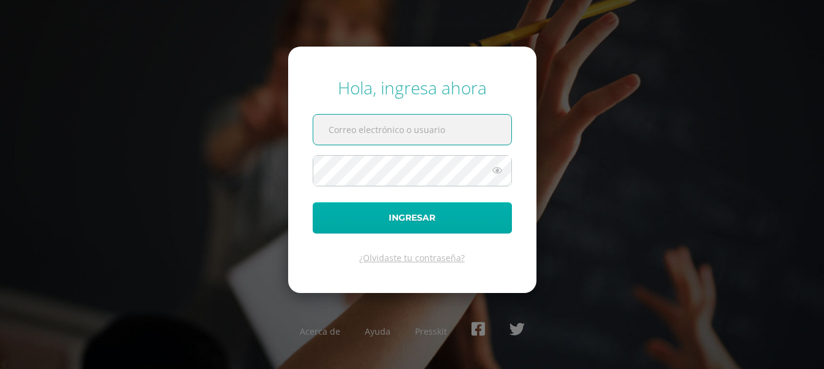
type input "[EMAIL_ADDRESS][DOMAIN_NAME]"
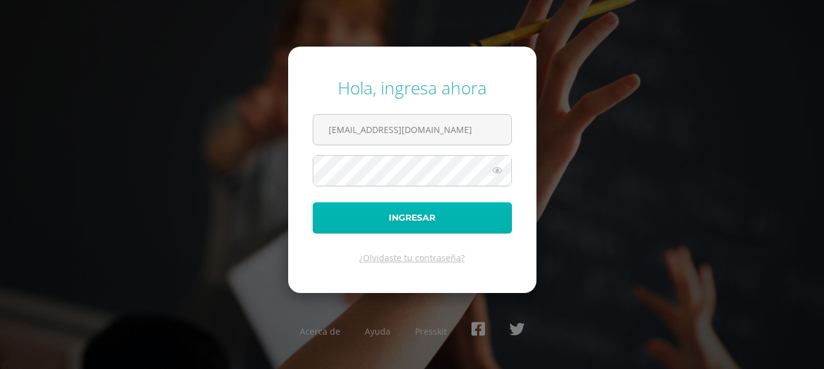
click at [373, 220] on button "Ingresar" at bounding box center [412, 217] width 199 height 31
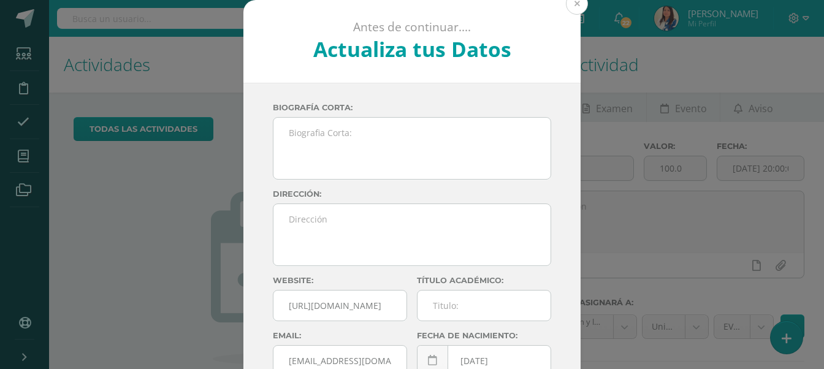
click at [572, 9] on button at bounding box center [577, 4] width 22 height 22
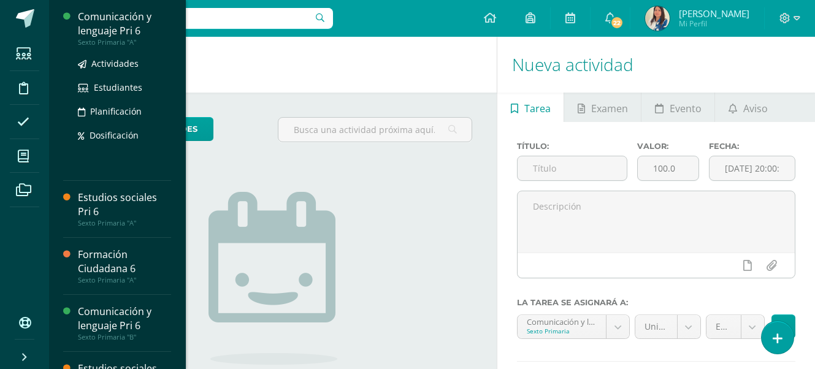
click at [88, 23] on div "Comunicación y lenguaje Pri 6" at bounding box center [124, 24] width 93 height 28
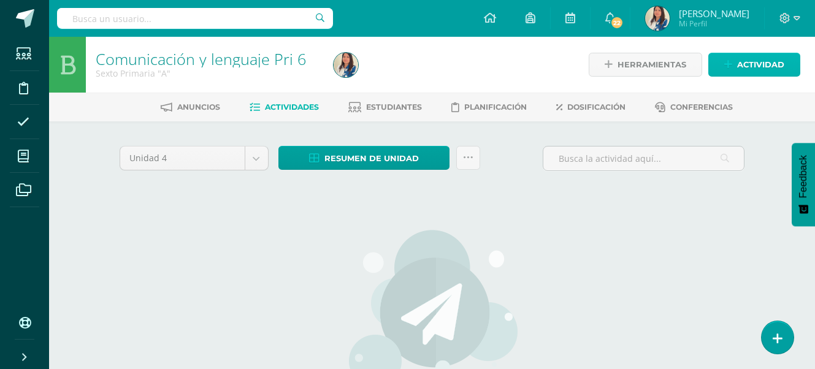
click at [749, 58] on span "Actividad" at bounding box center [760, 64] width 47 height 23
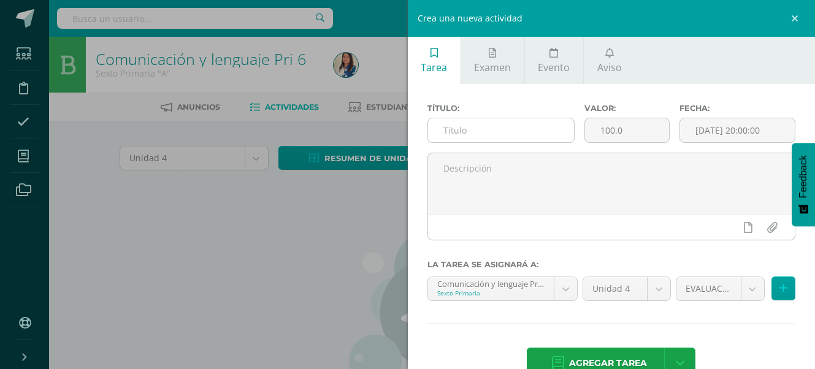
click at [458, 129] on input "text" at bounding box center [501, 130] width 147 height 24
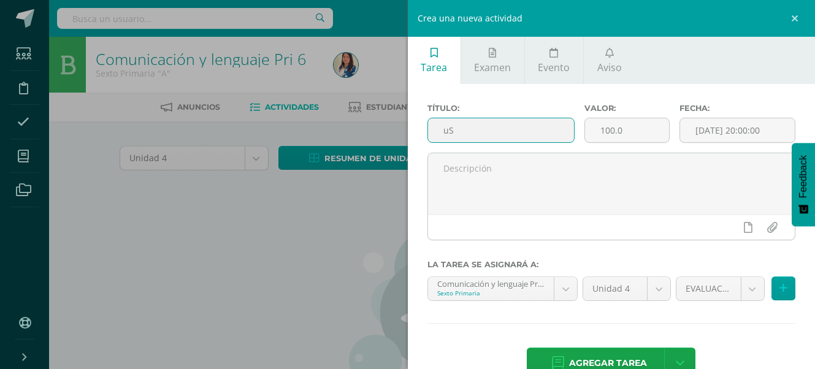
type input "u"
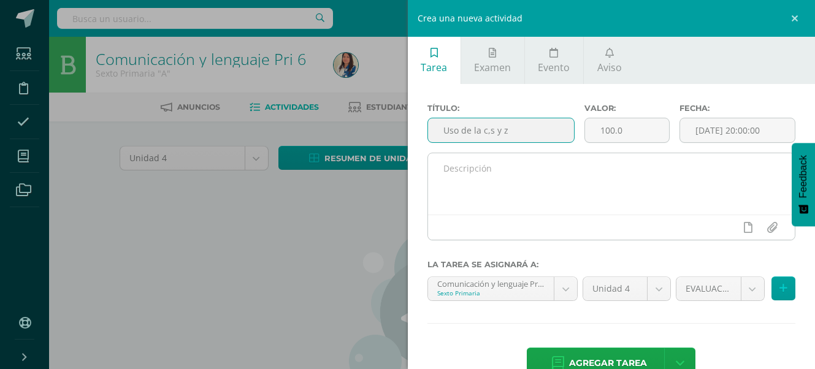
type input "Uso de la c,s y z"
click at [500, 197] on textarea at bounding box center [611, 183] width 367 height 61
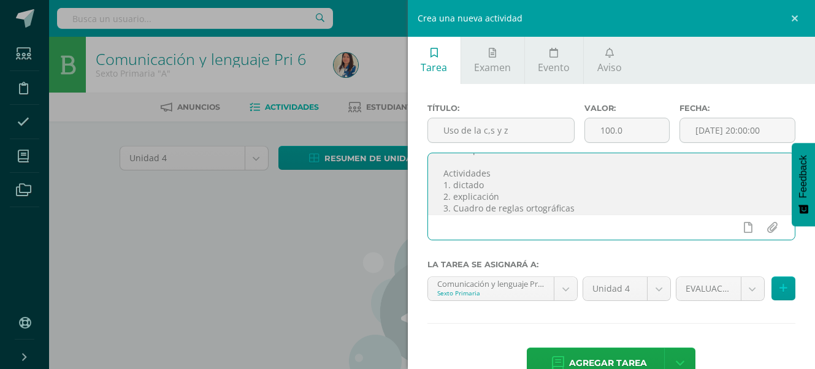
scroll to position [65, 0]
type textarea "Buen día bendiciones en todas sus actividades. Aplica un proceso de revisión si…"
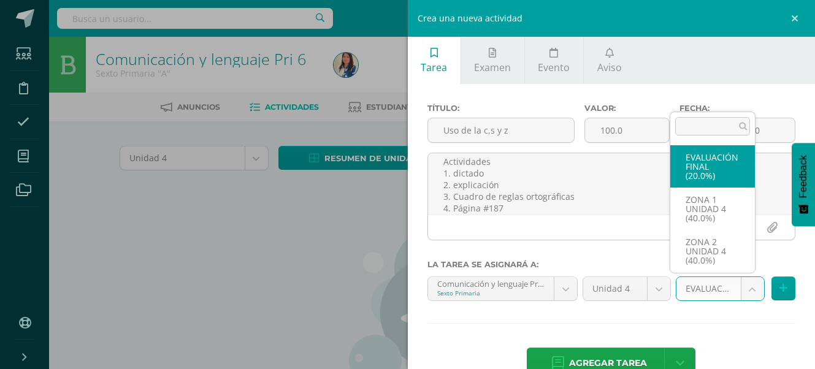
click at [743, 290] on body "Estudiantes Disciplina Asistencia Mis cursos Archivos Soporte Ayuda Reportar un…" at bounding box center [407, 263] width 815 height 527
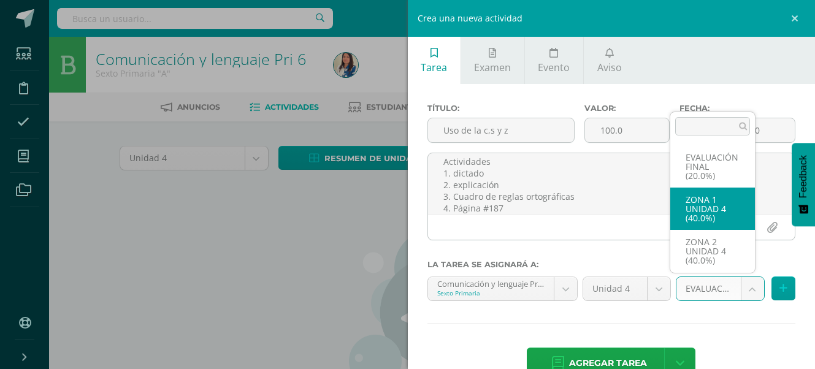
select select "30708"
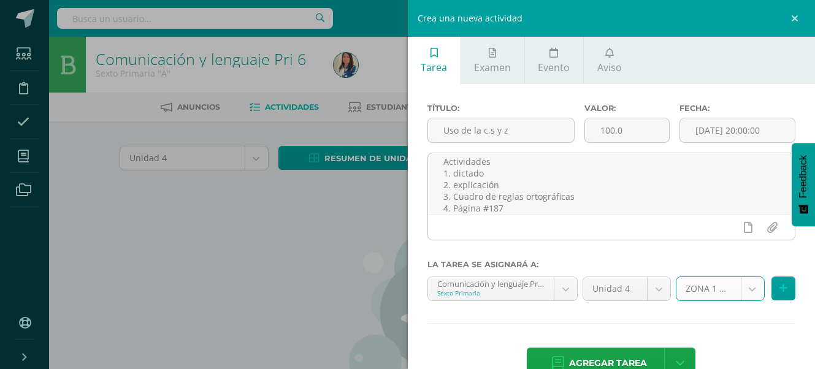
scroll to position [32, 0]
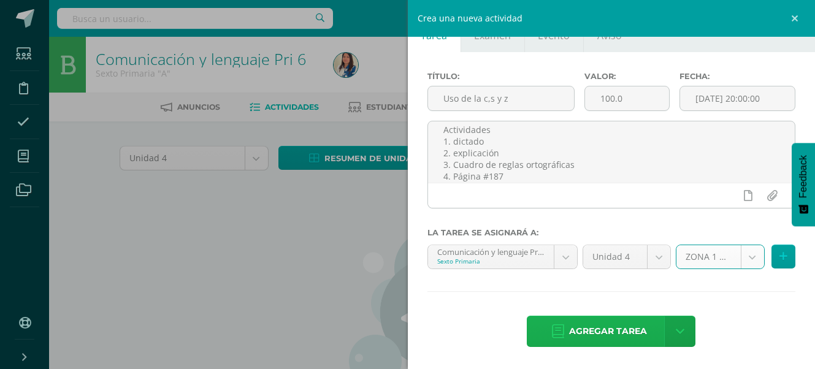
click at [583, 329] on span "Agregar tarea" at bounding box center [608, 331] width 78 height 30
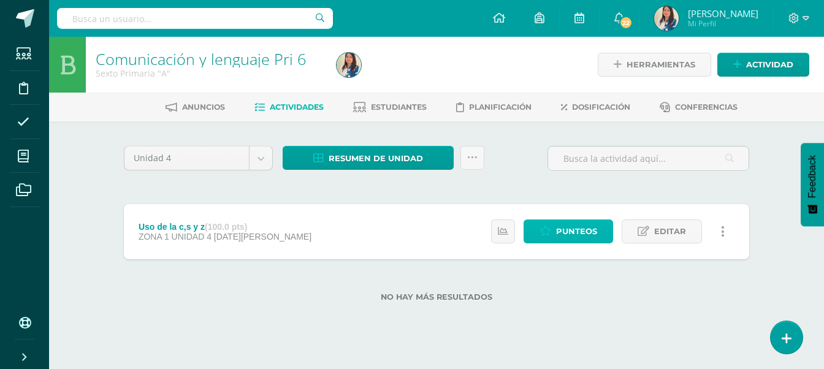
click at [590, 229] on span "Punteos" at bounding box center [576, 231] width 41 height 23
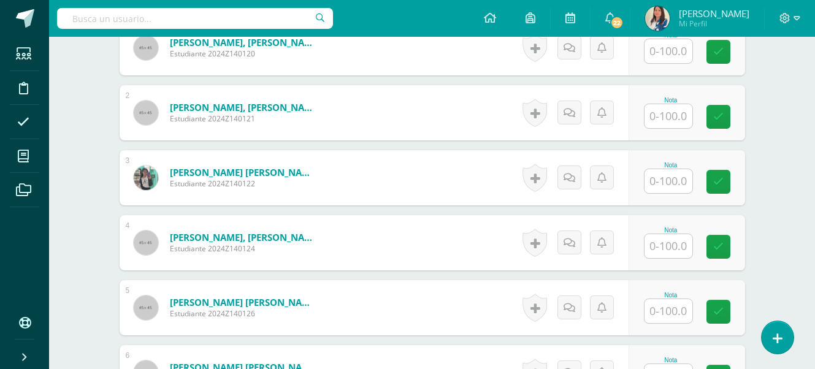
scroll to position [307, 0]
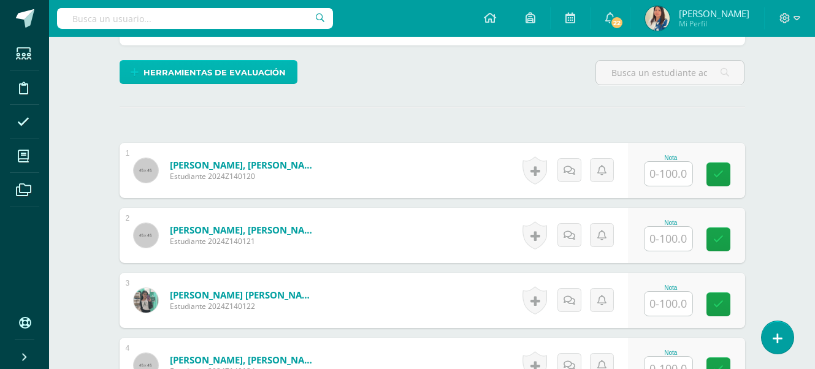
click at [146, 74] on span "Herramientas de evaluación" at bounding box center [215, 72] width 142 height 23
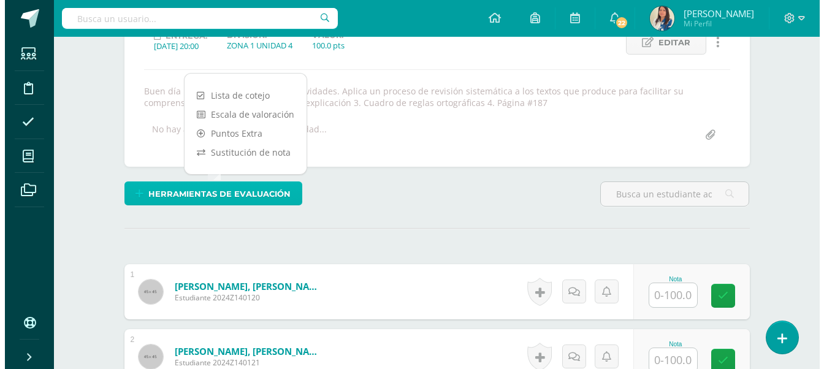
scroll to position [184, 0]
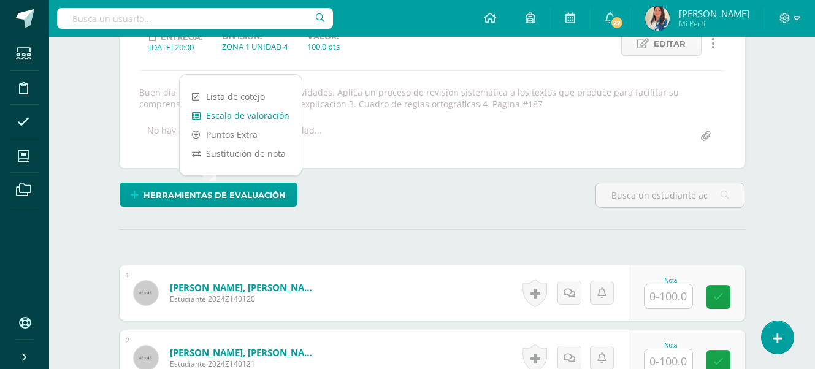
click at [232, 110] on link "Escala de valoración" at bounding box center [241, 115] width 122 height 19
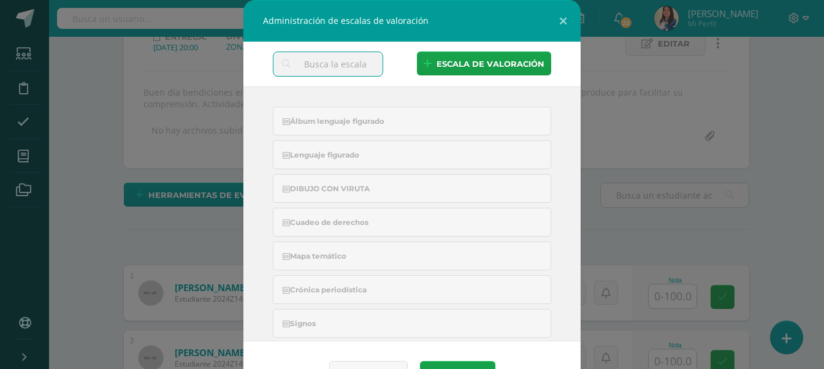
click at [319, 68] on input "text" at bounding box center [328, 64] width 109 height 24
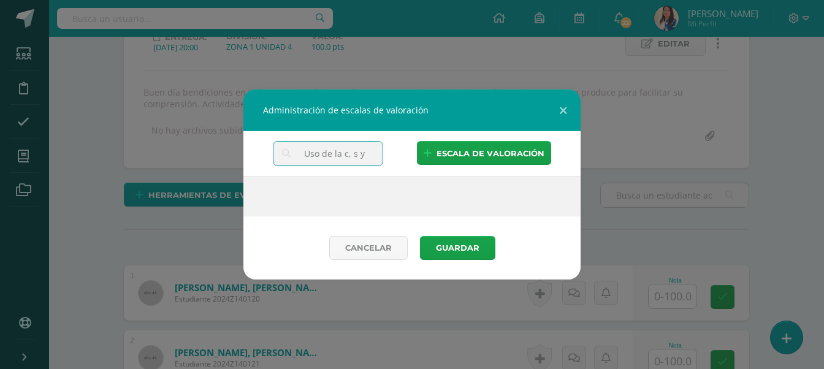
scroll to position [0, 1]
type input "Uso de la c, s y z"
click at [472, 155] on span "escala de valoración" at bounding box center [491, 153] width 108 height 23
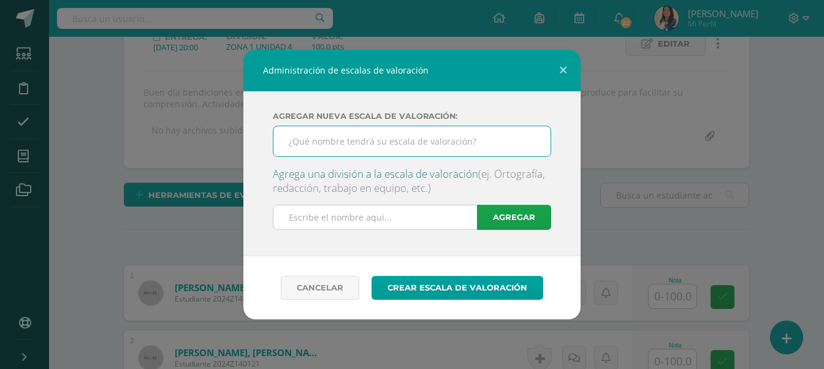
click at [331, 145] on input "text" at bounding box center [412, 141] width 277 height 30
type input "Uso de la c, s y z"
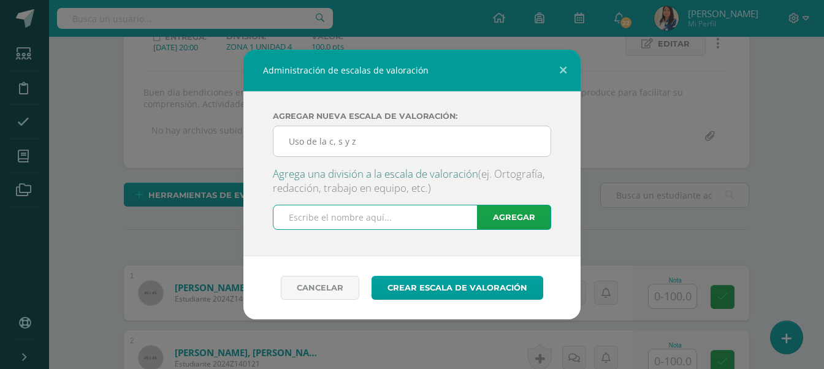
click at [345, 210] on input "text" at bounding box center [387, 217] width 227 height 24
type input "Dictado de 8 palabras"
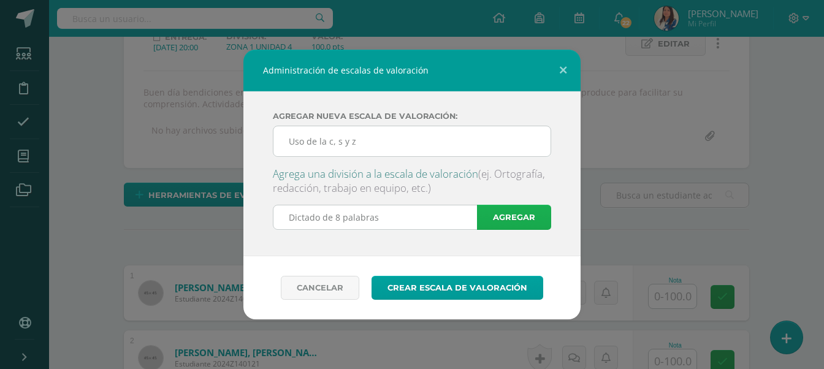
click at [512, 215] on link "Agregar" at bounding box center [514, 217] width 74 height 25
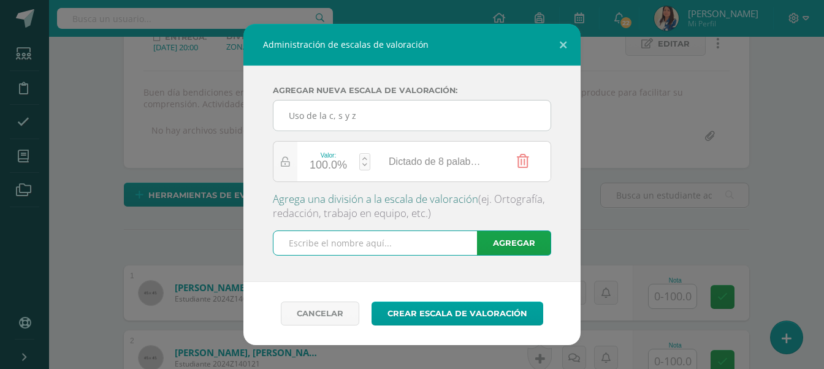
click at [348, 248] on input "text" at bounding box center [387, 243] width 227 height 24
type input "Puntualidad en clase"
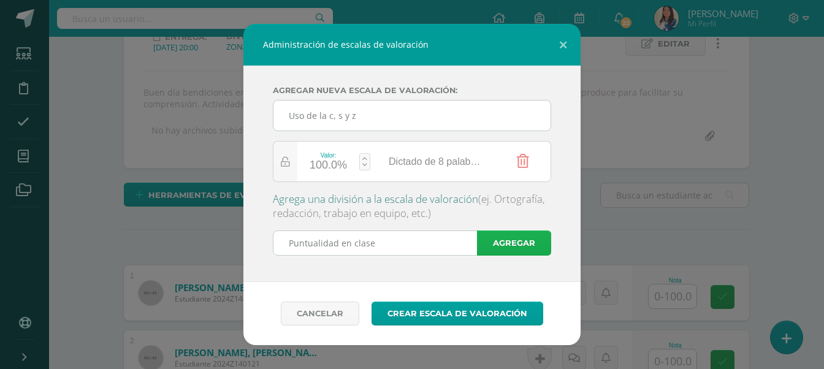
click at [483, 247] on link "Agregar" at bounding box center [514, 243] width 74 height 25
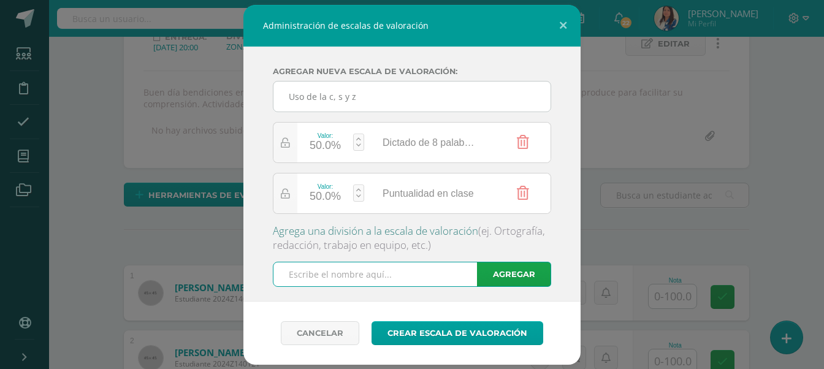
click at [380, 269] on input "text" at bounding box center [387, 275] width 227 height 24
type input "e"
type input "s"
type input "Seguimiento de instrucciones"
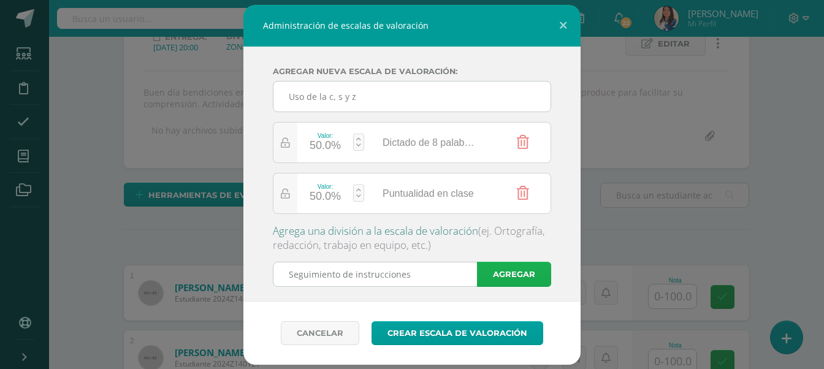
click at [502, 282] on link "Agregar" at bounding box center [514, 274] width 74 height 25
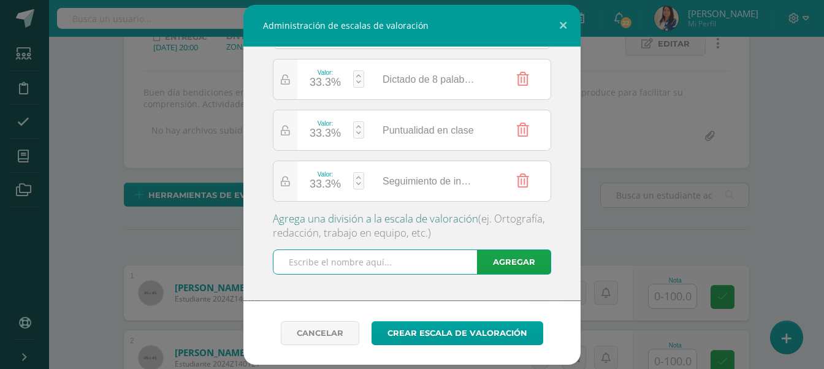
click at [309, 259] on input "text" at bounding box center [387, 262] width 227 height 24
type input "Actividad del libro"
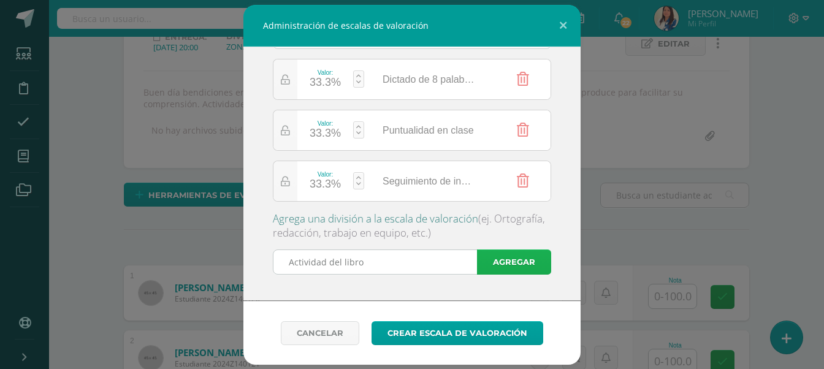
click at [505, 265] on link "Agregar" at bounding box center [514, 262] width 74 height 25
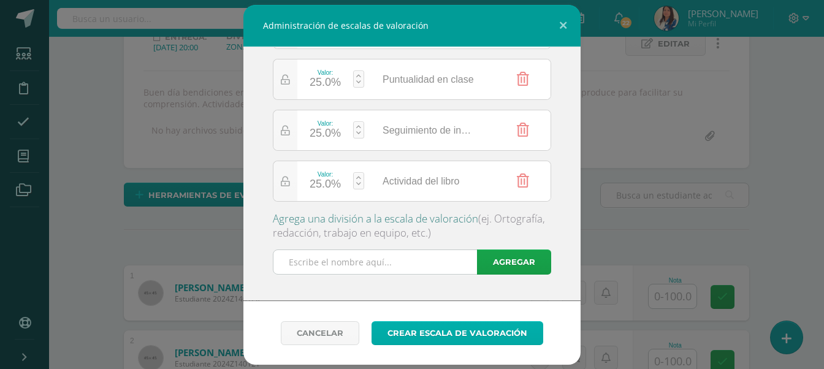
click at [450, 329] on link "Crear escala de valoración" at bounding box center [458, 333] width 172 height 24
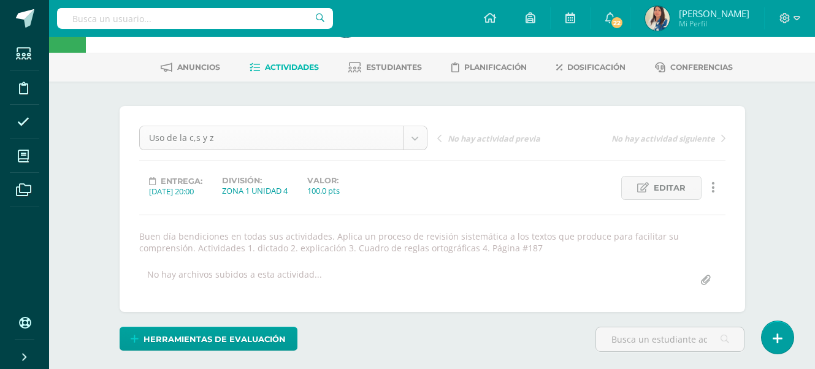
scroll to position [61, 0]
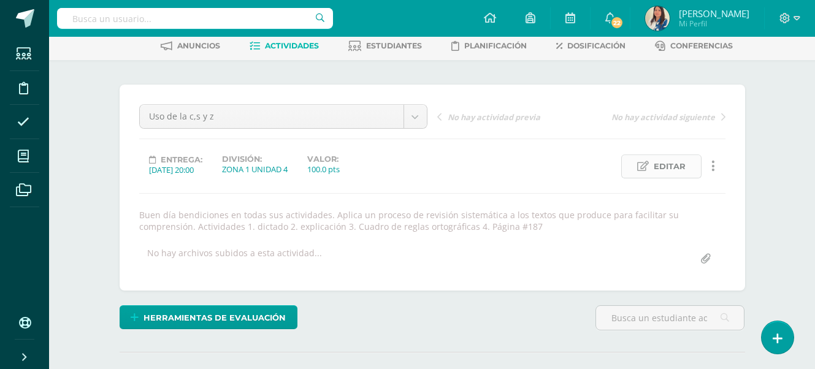
click at [643, 171] on icon at bounding box center [643, 166] width 12 height 10
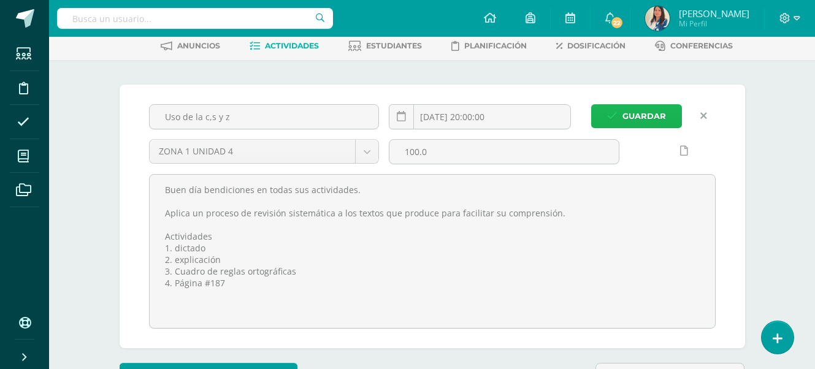
click at [618, 119] on icon "submit" at bounding box center [612, 116] width 10 height 10
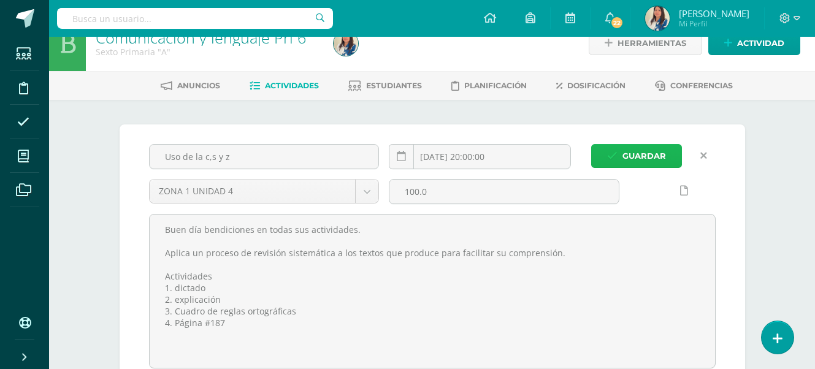
scroll to position [0, 0]
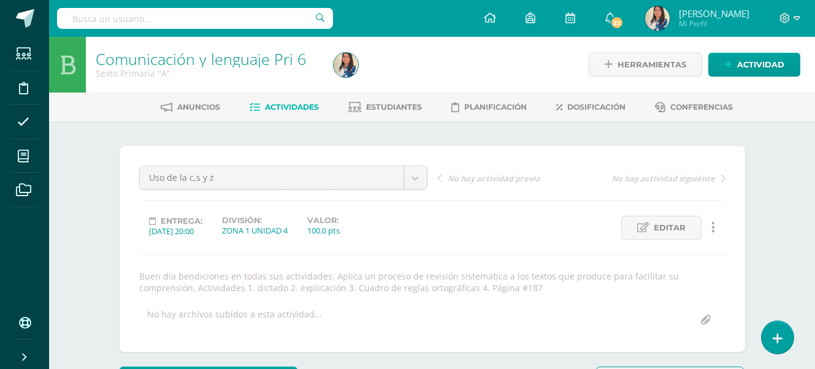
scroll to position [1, 0]
click at [759, 57] on span "Actividad" at bounding box center [760, 64] width 47 height 23
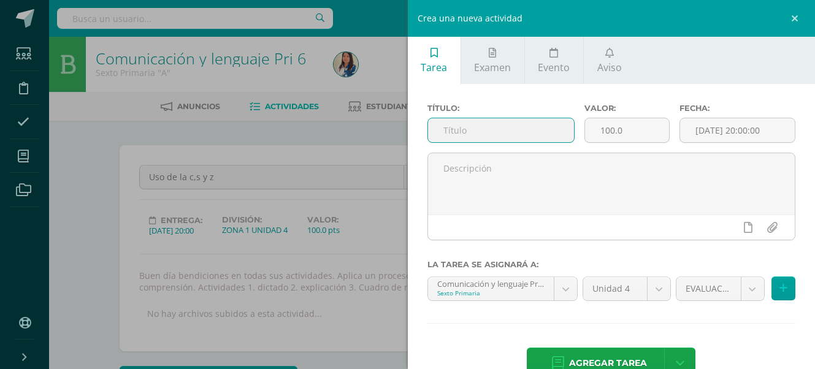
click at [442, 128] on input "text" at bounding box center [501, 130] width 147 height 24
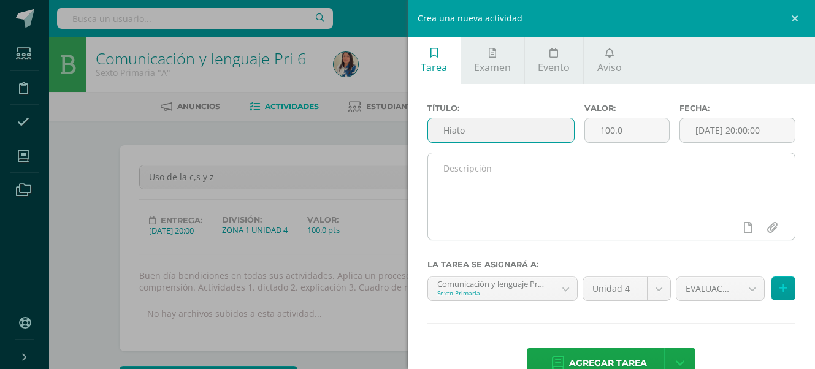
type input "Hiato"
click at [451, 164] on textarea at bounding box center [611, 183] width 367 height 61
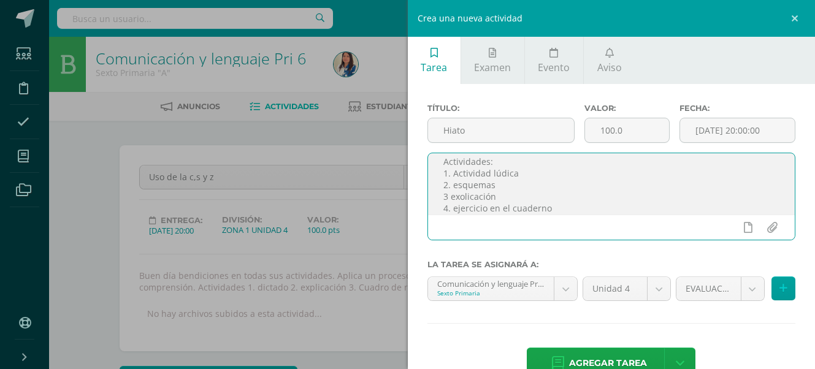
scroll to position [77, 0]
type textarea "Buena tarde chicos bendiciones en todas sus actividades. Integra los aspectos l…"
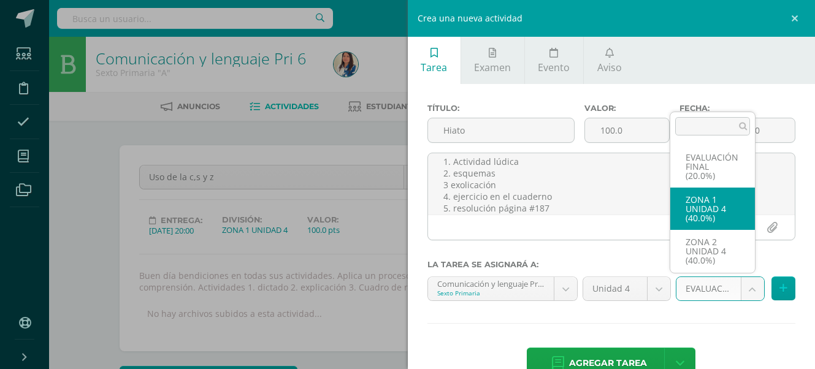
select select "30708"
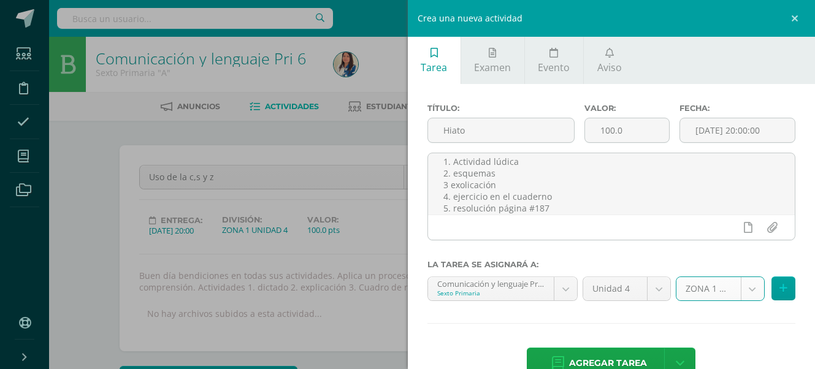
scroll to position [32, 0]
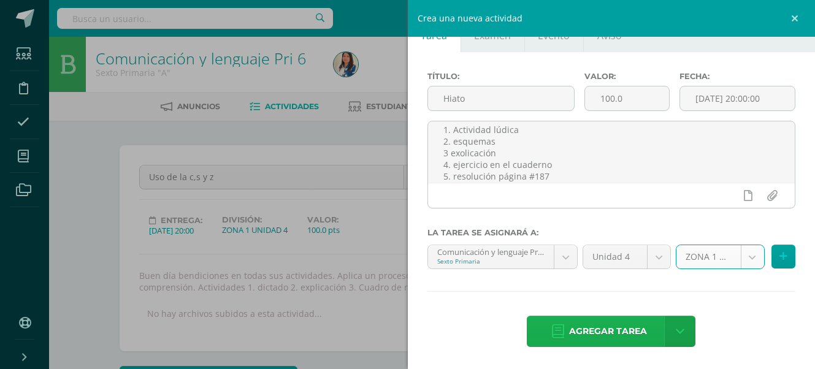
click at [581, 333] on span "Agregar tarea" at bounding box center [608, 331] width 78 height 30
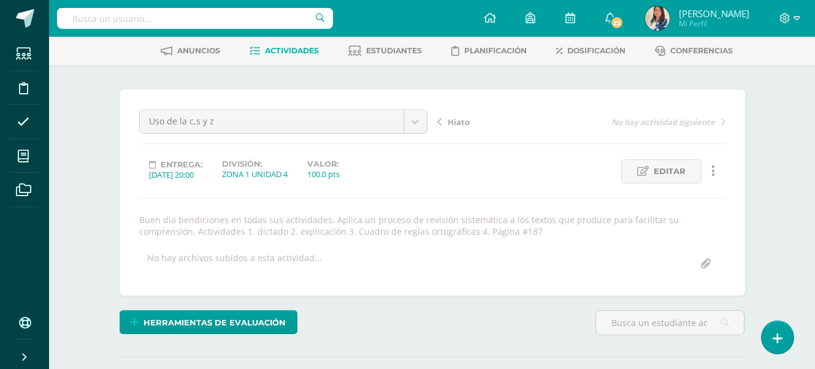
scroll to position [124, 0]
